Goal: Use online tool/utility: Utilize a website feature to perform a specific function

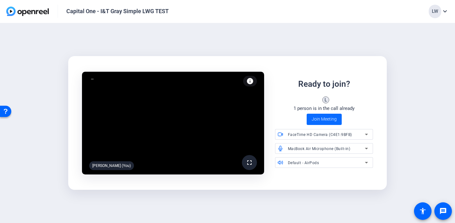
click at [326, 121] on span "Join Meeting" at bounding box center [324, 119] width 25 height 7
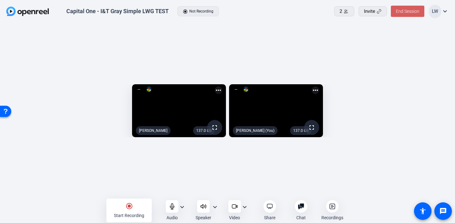
click at [402, 11] on span "End Session" at bounding box center [407, 11] width 23 height 5
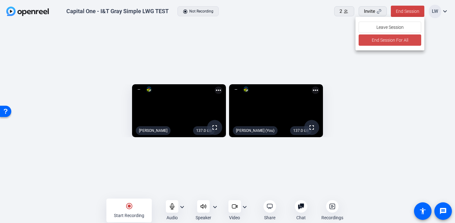
click at [400, 40] on span "End Session For All" at bounding box center [390, 40] width 37 height 8
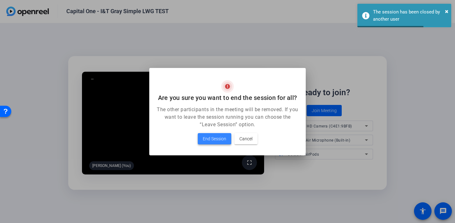
click at [214, 137] on span "End Session" at bounding box center [214, 139] width 23 height 8
